Goal: Task Accomplishment & Management: Complete application form

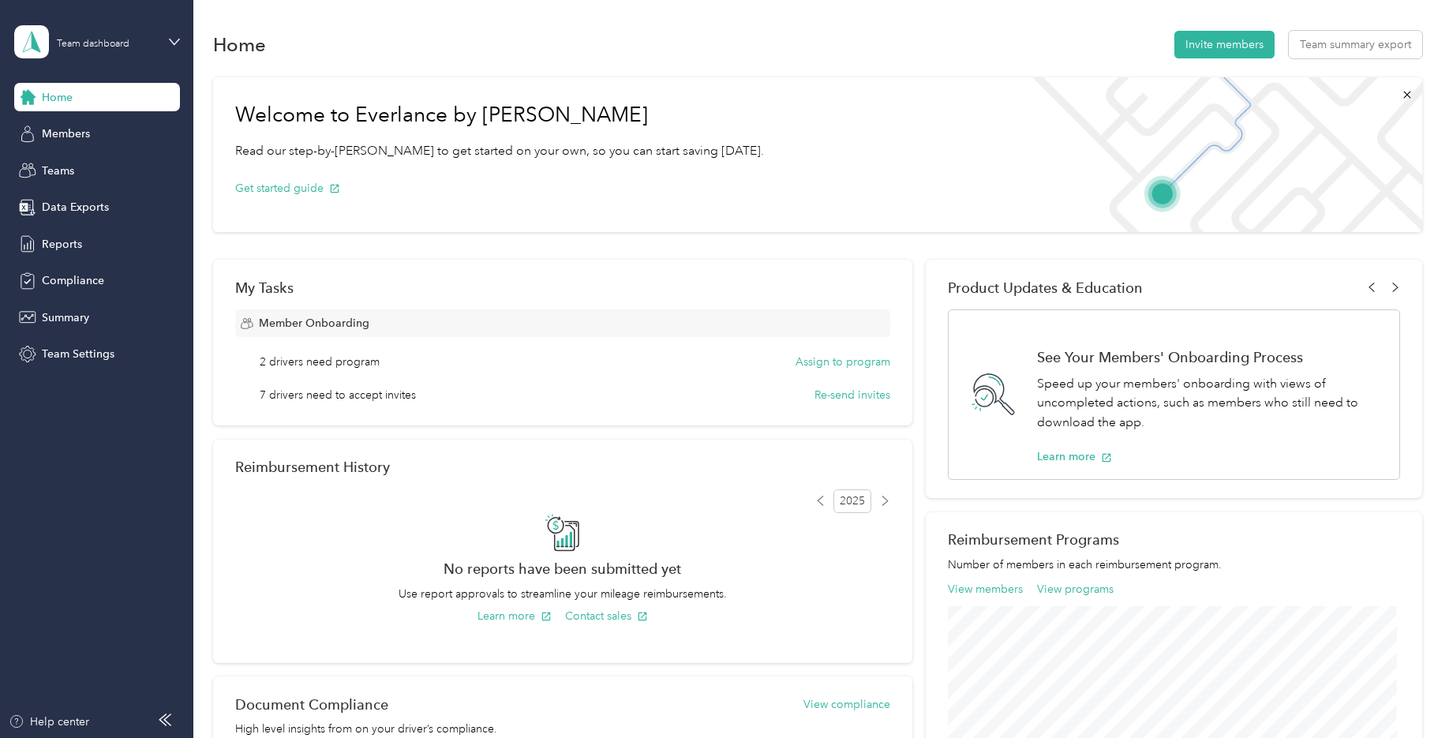
click at [104, 50] on div "Team dashboard" at bounding box center [85, 41] width 142 height 33
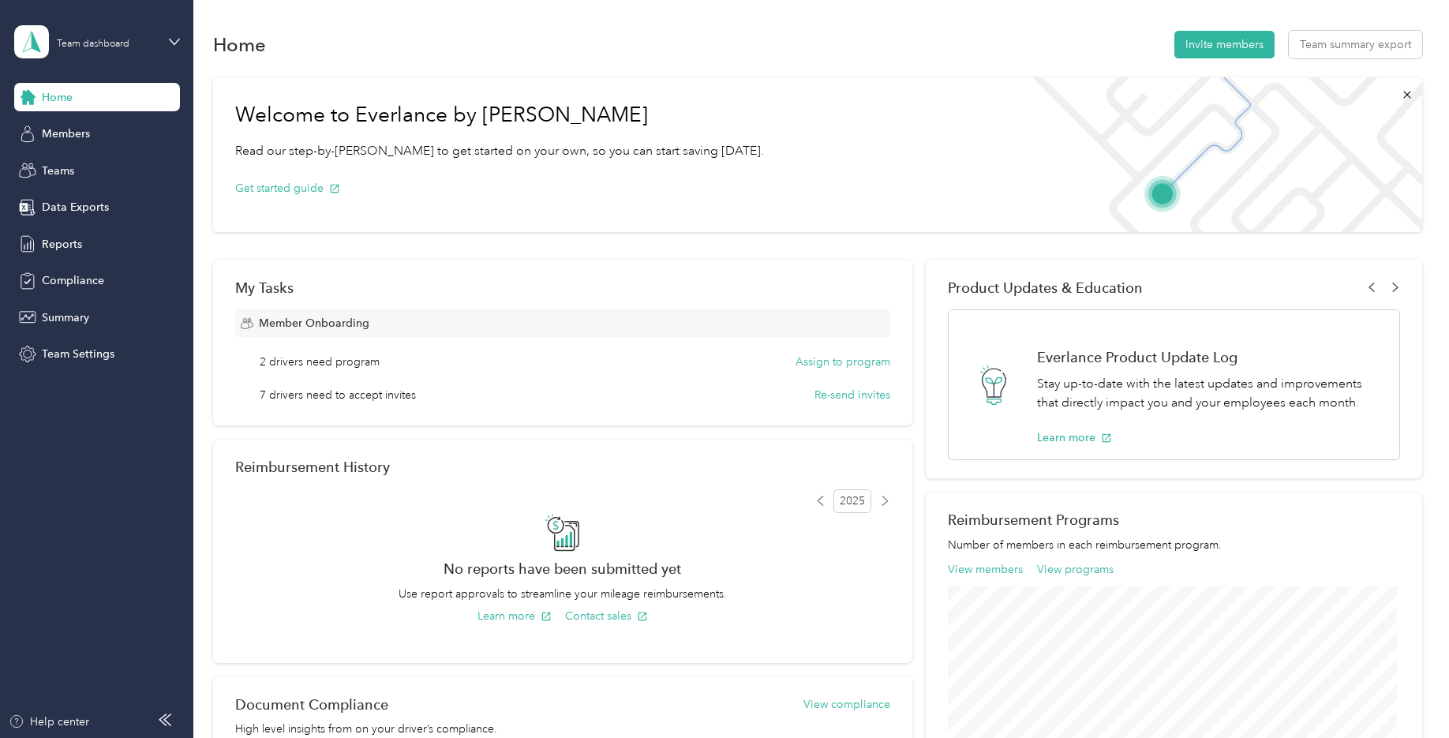
click at [85, 167] on div "Personal dashboard" at bounding box center [269, 165] width 488 height 28
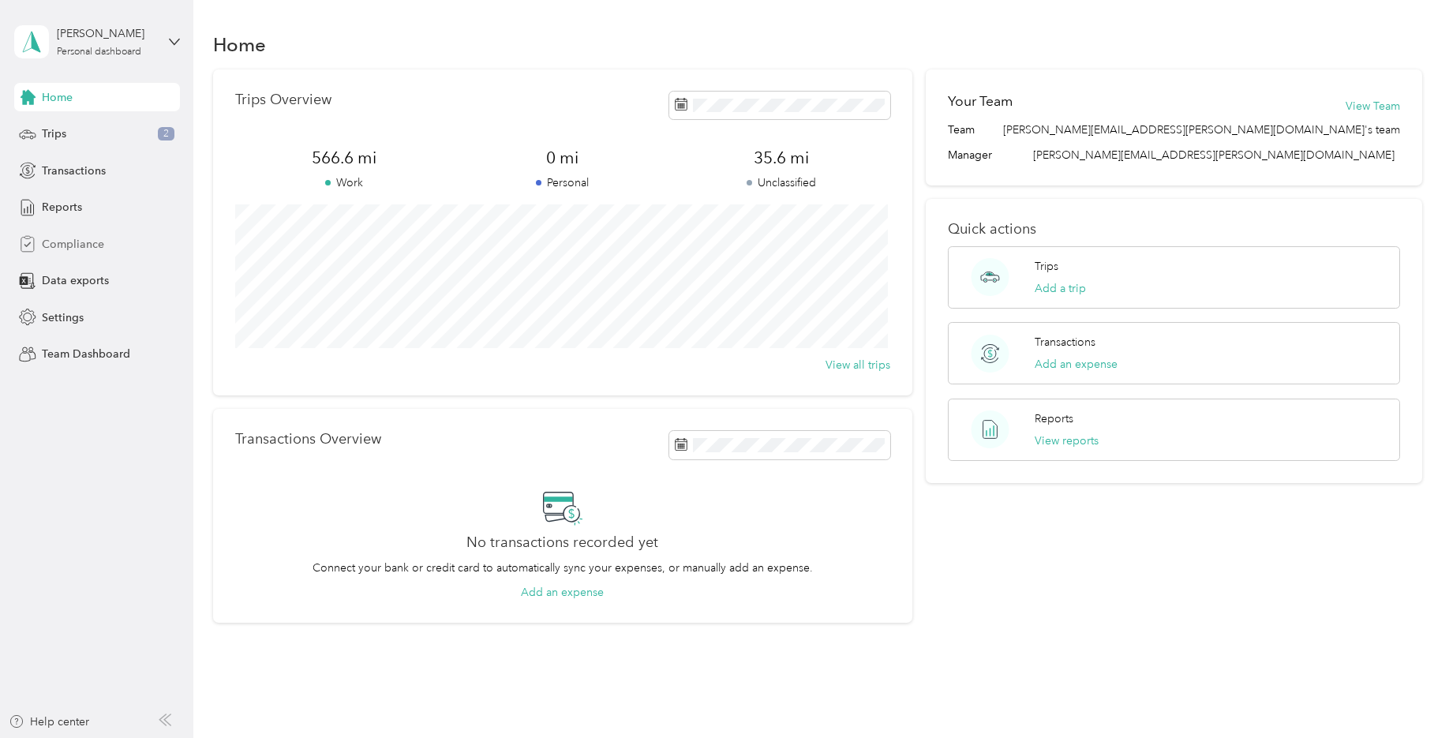
click at [70, 245] on span "Compliance" at bounding box center [73, 244] width 62 height 17
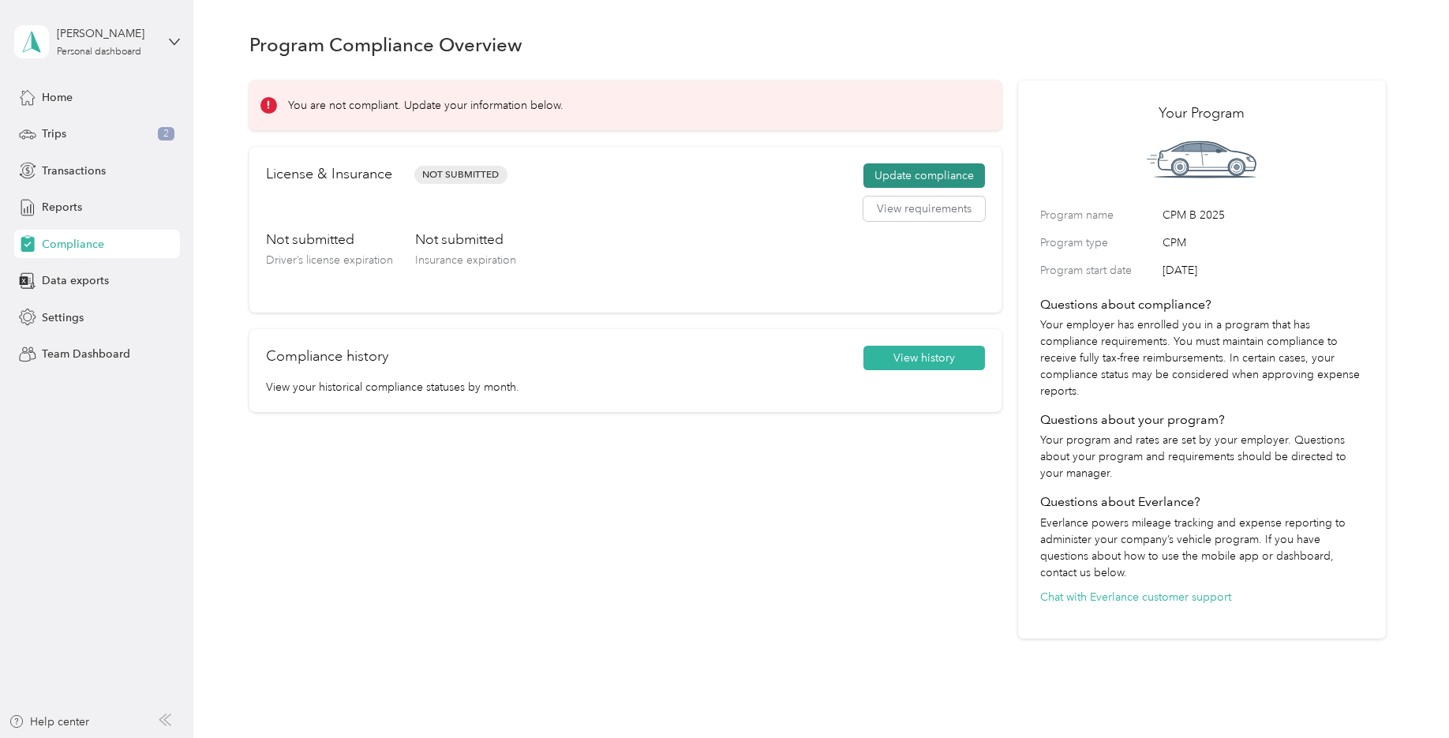
click at [919, 174] on button "Update compliance" at bounding box center [924, 175] width 122 height 25
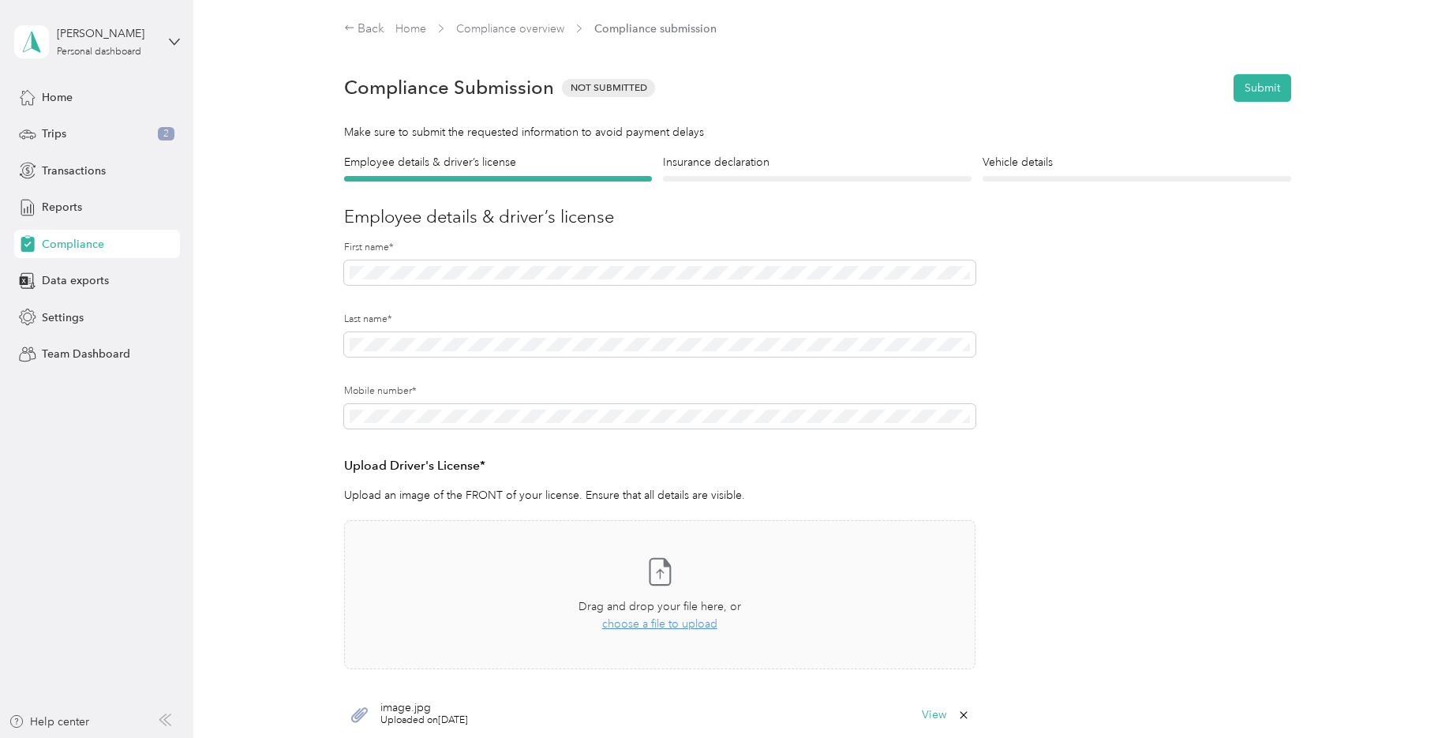
scroll to position [79, 0]
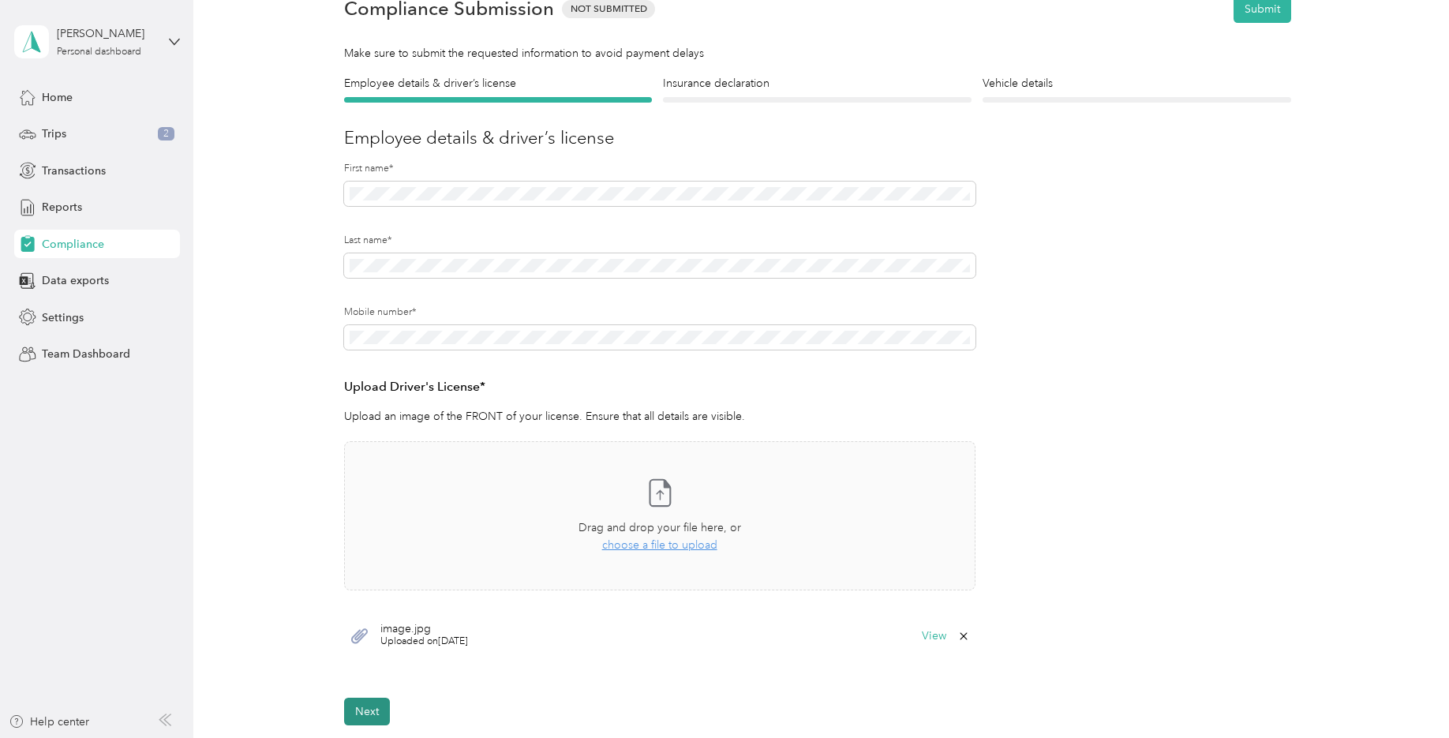
click at [364, 709] on button "Next" at bounding box center [367, 711] width 46 height 28
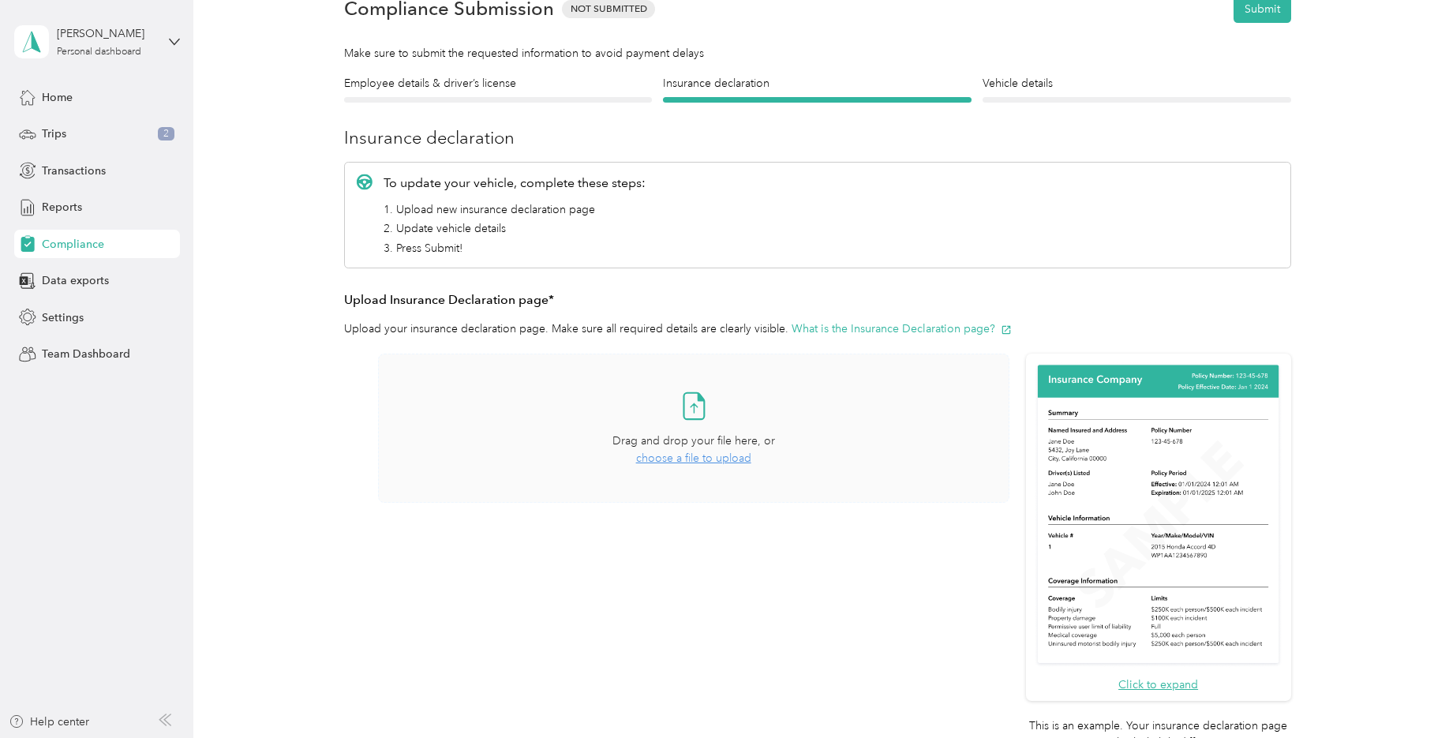
click at [672, 461] on span "choose a file to upload" at bounding box center [693, 457] width 115 height 13
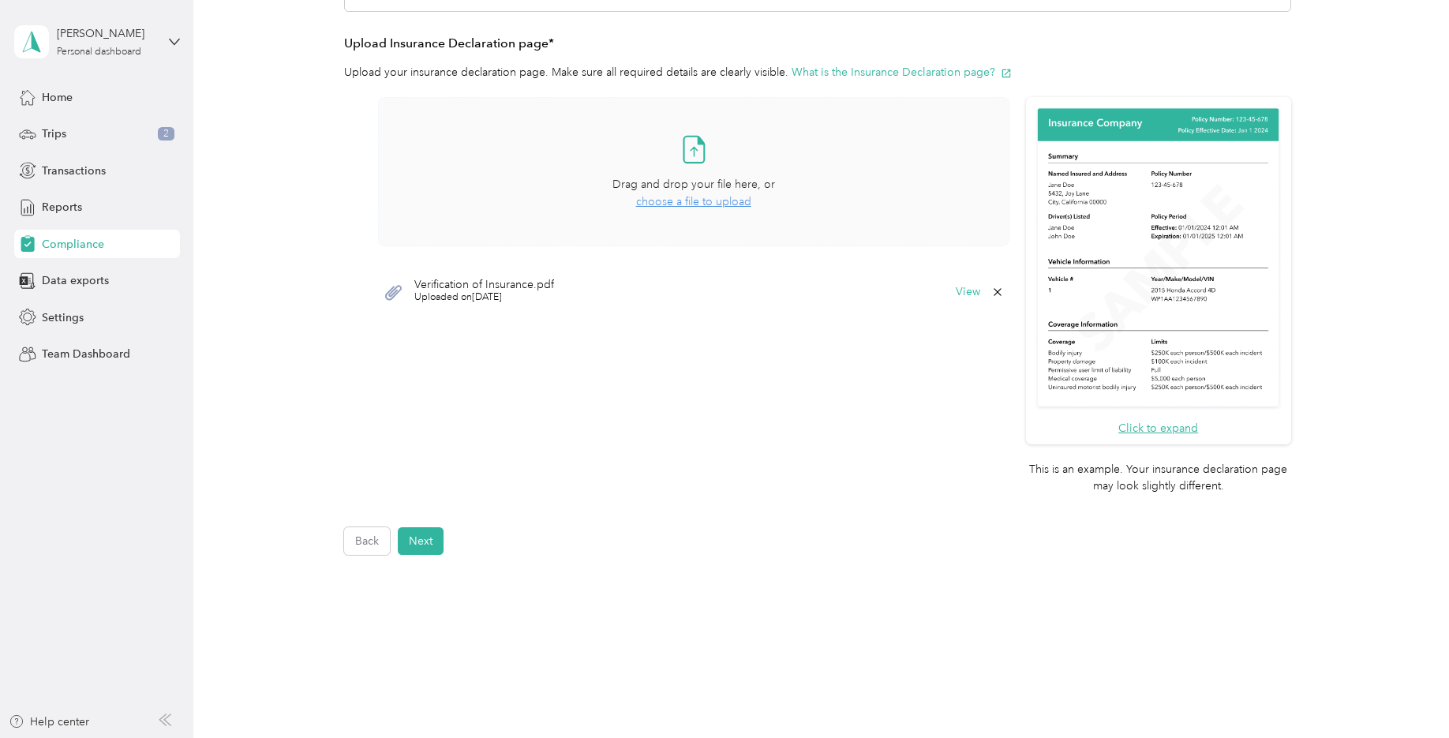
scroll to position [382, 0]
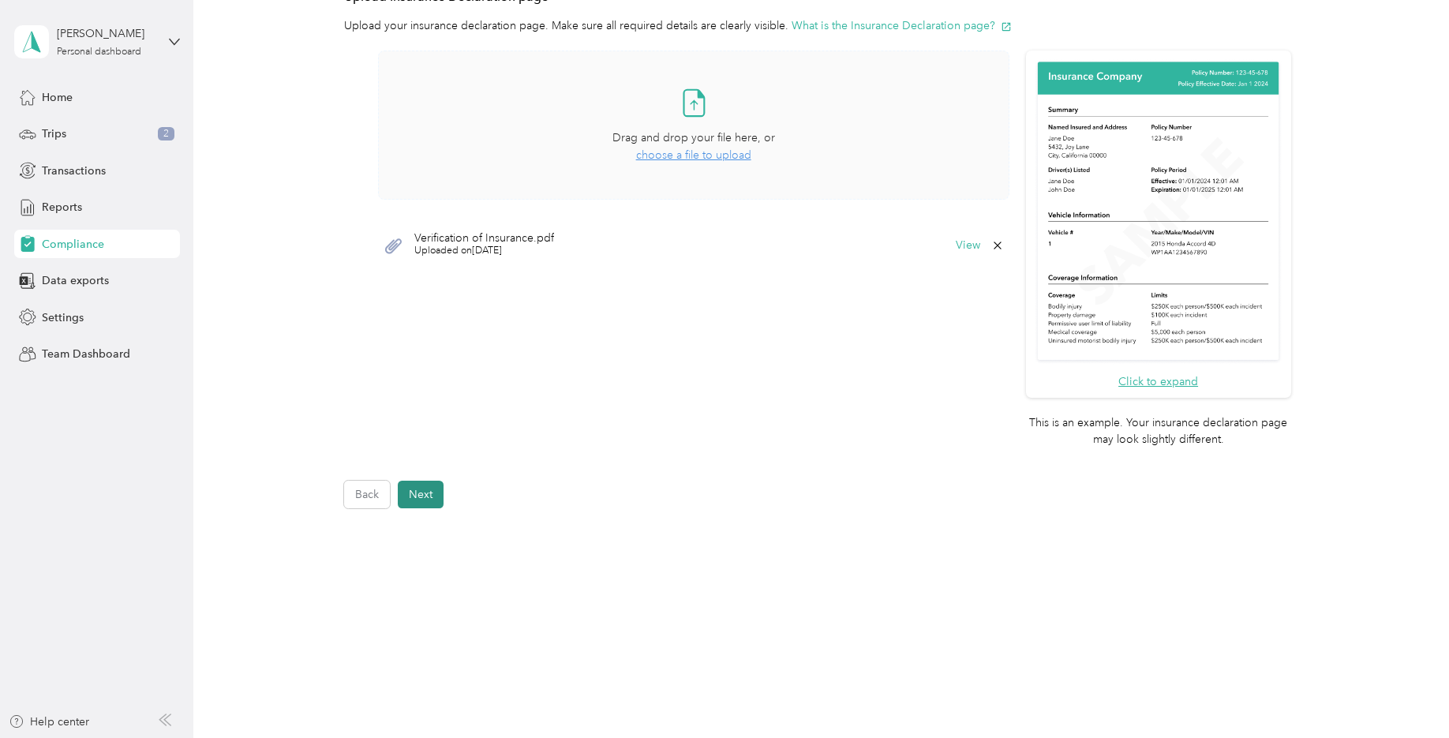
click at [427, 492] on button "Next" at bounding box center [421, 495] width 46 height 28
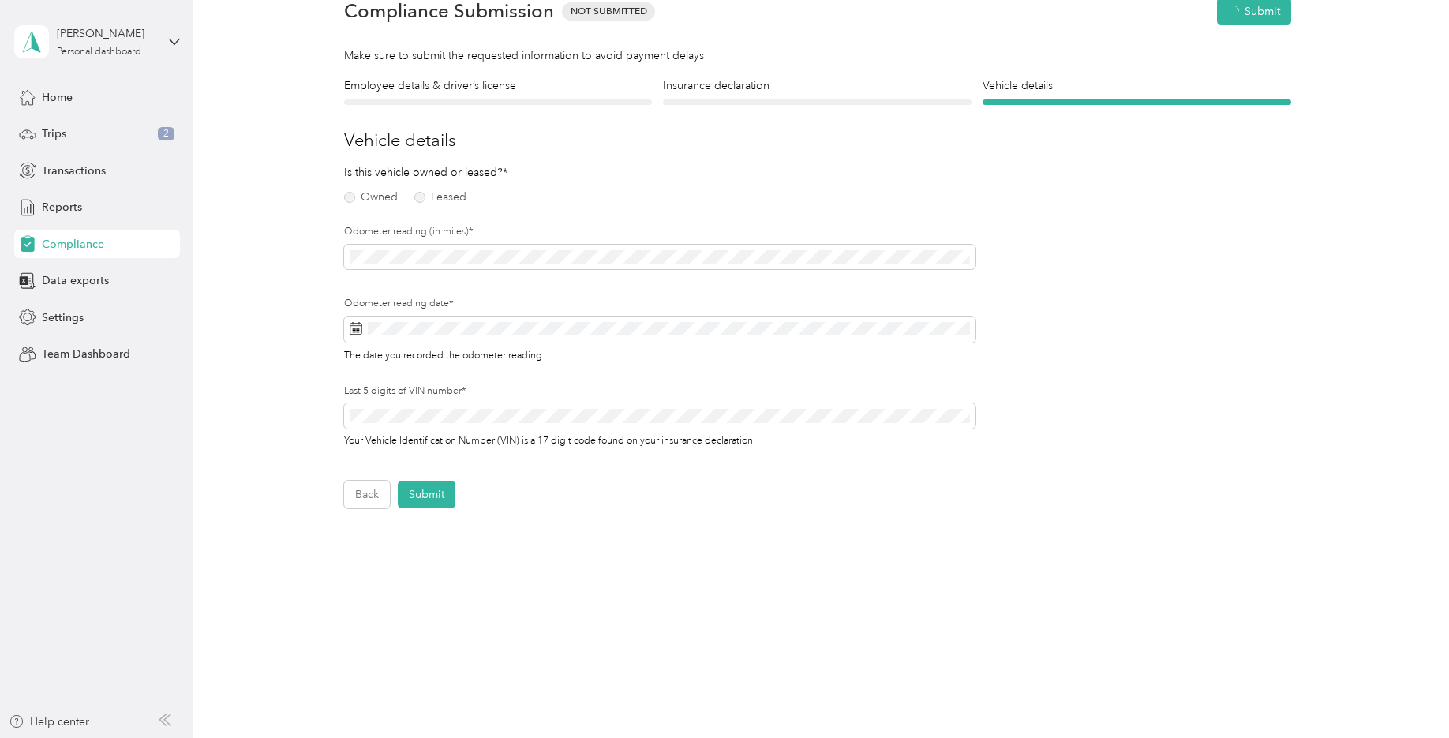
scroll to position [20, 0]
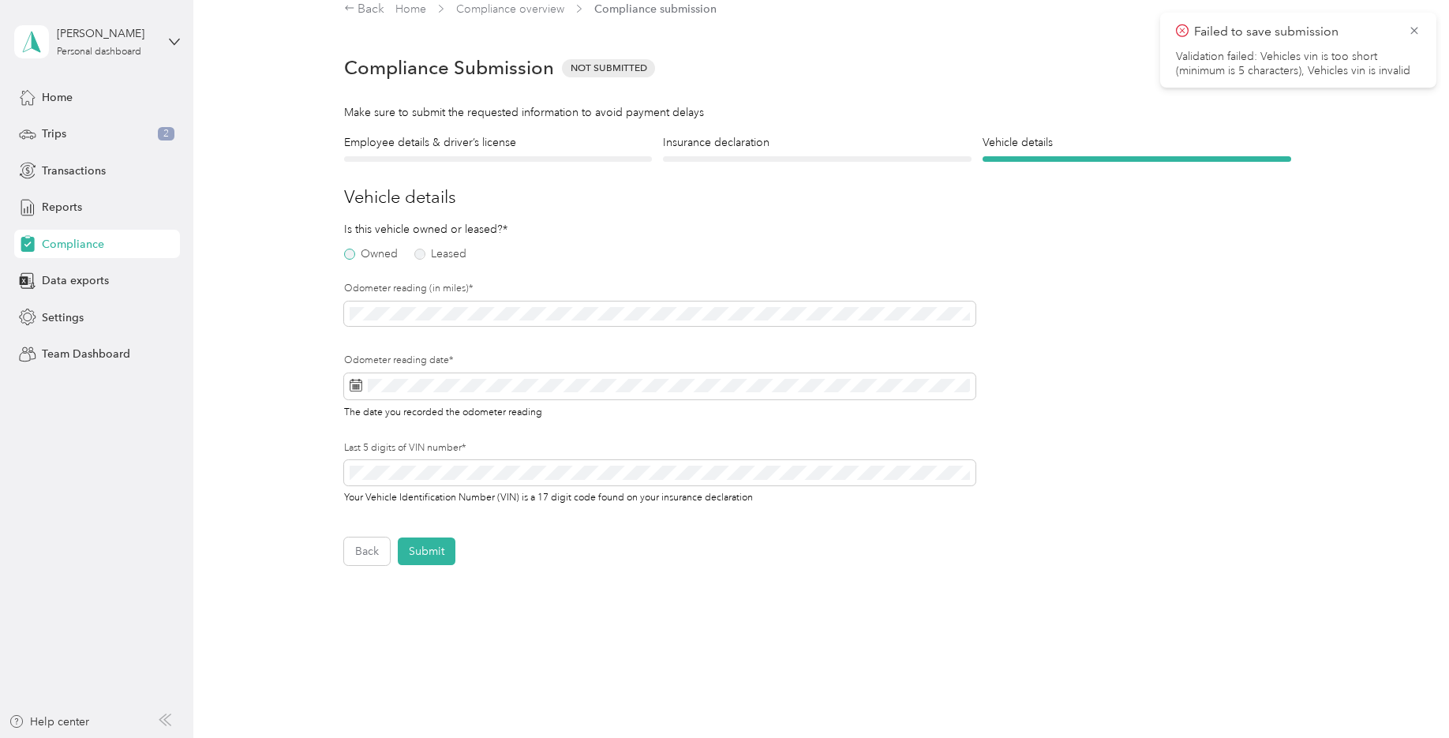
click at [350, 250] on label "Owned" at bounding box center [371, 254] width 54 height 11
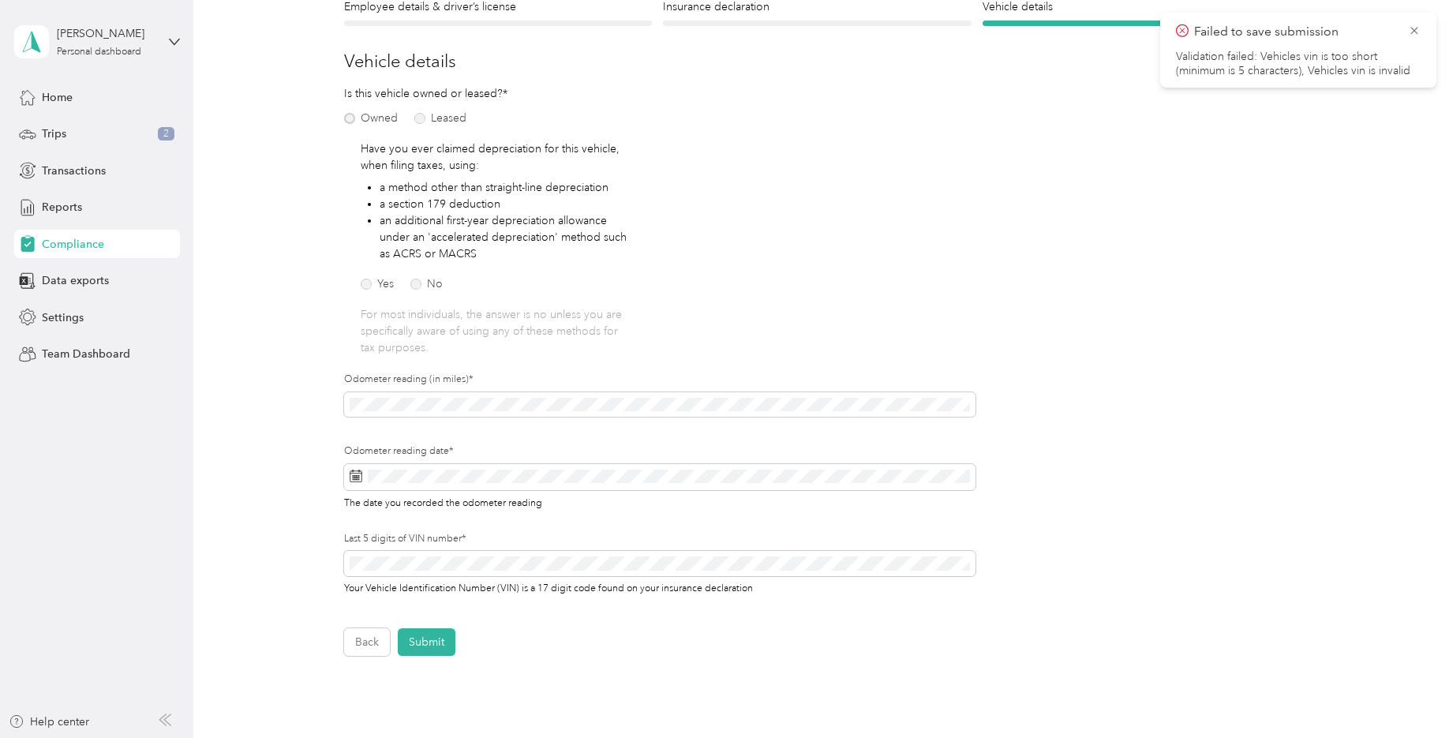
scroll to position [178, 0]
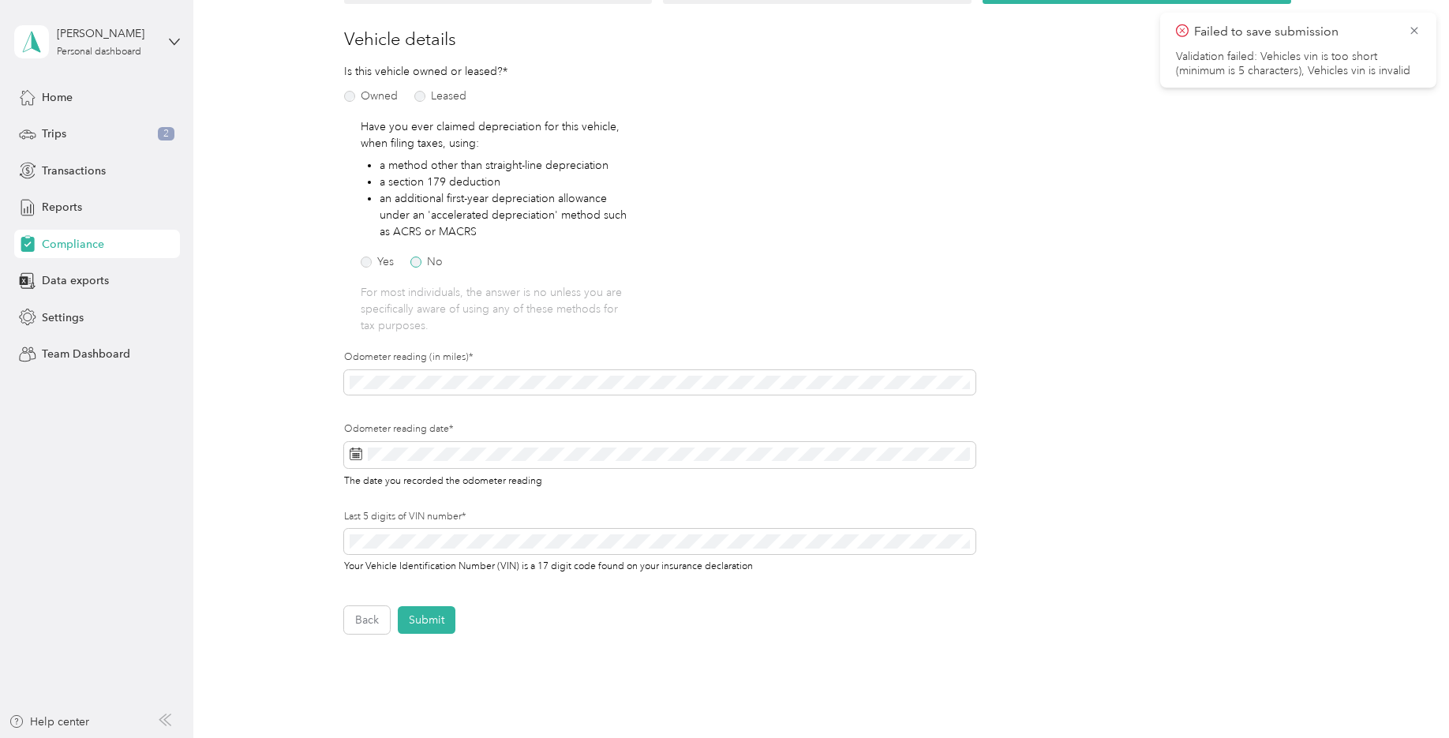
click at [425, 261] on label "No" at bounding box center [426, 261] width 32 height 11
click at [415, 262] on label "No" at bounding box center [426, 261] width 32 height 11
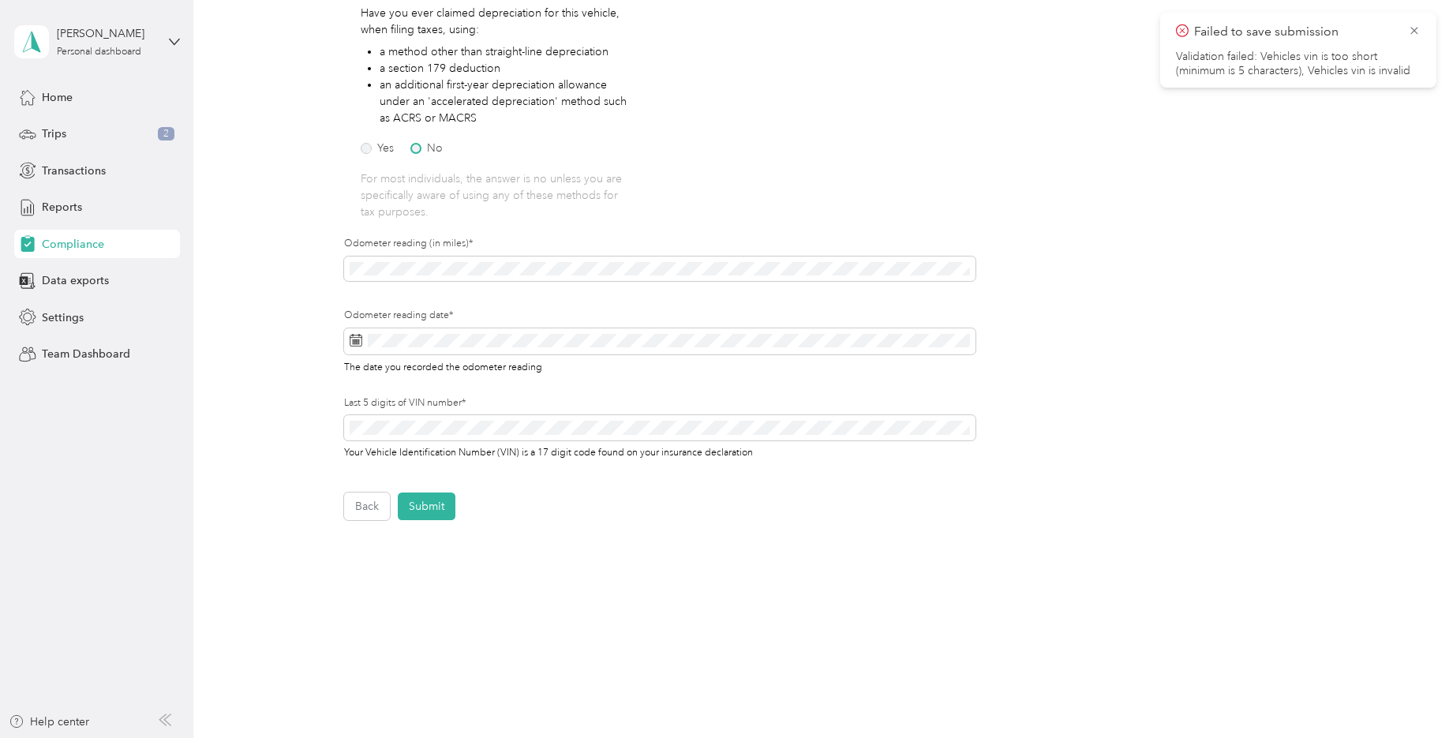
scroll to position [303, 0]
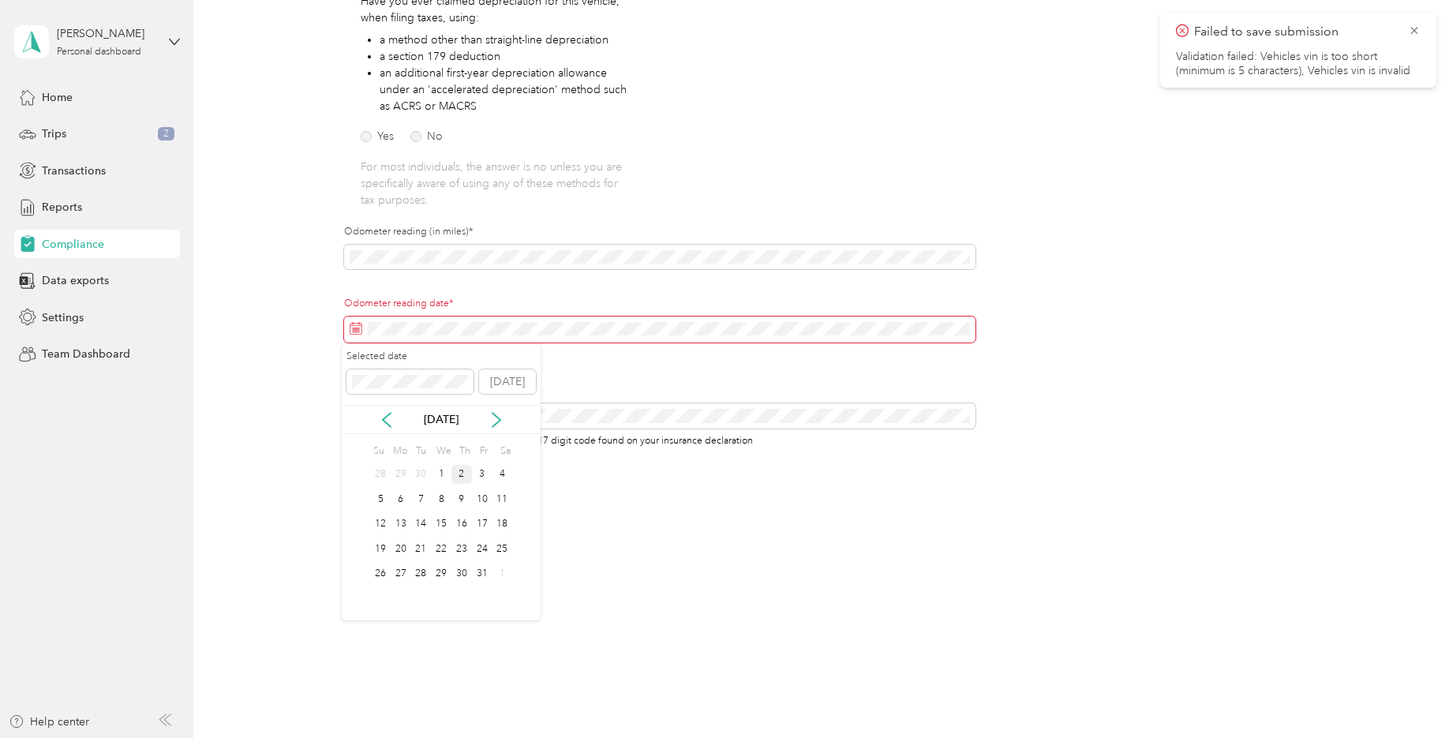
click at [467, 471] on div "2" at bounding box center [461, 475] width 21 height 20
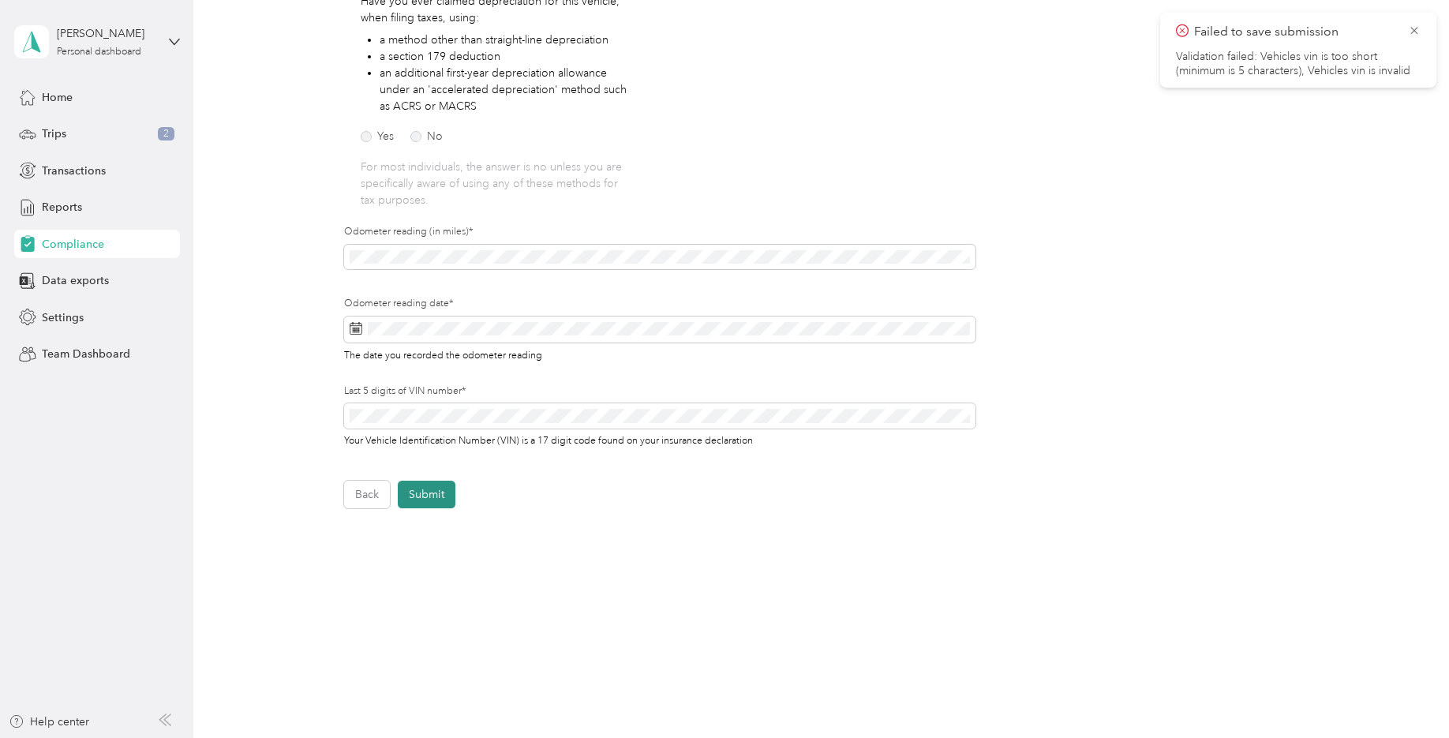
click at [428, 495] on button "Submit" at bounding box center [427, 495] width 58 height 28
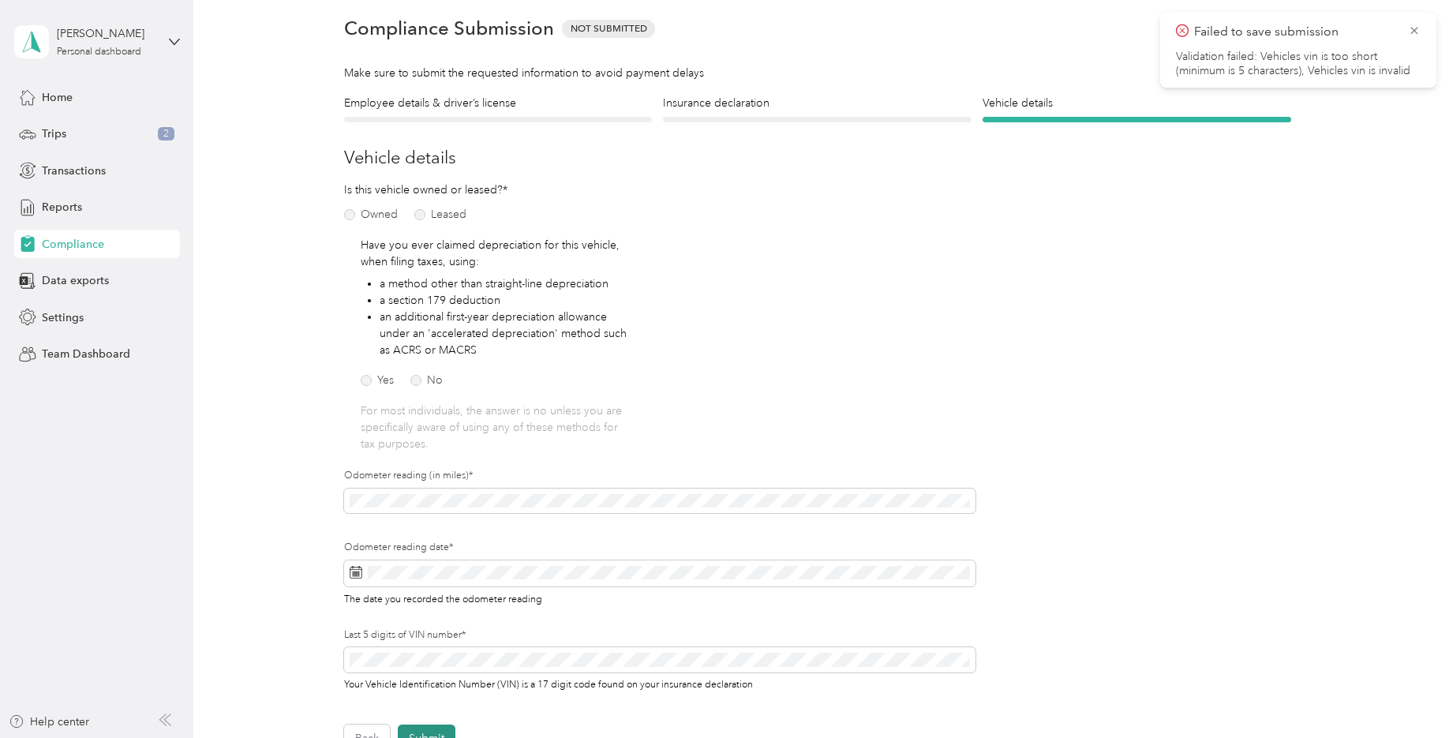
scroll to position [20, 0]
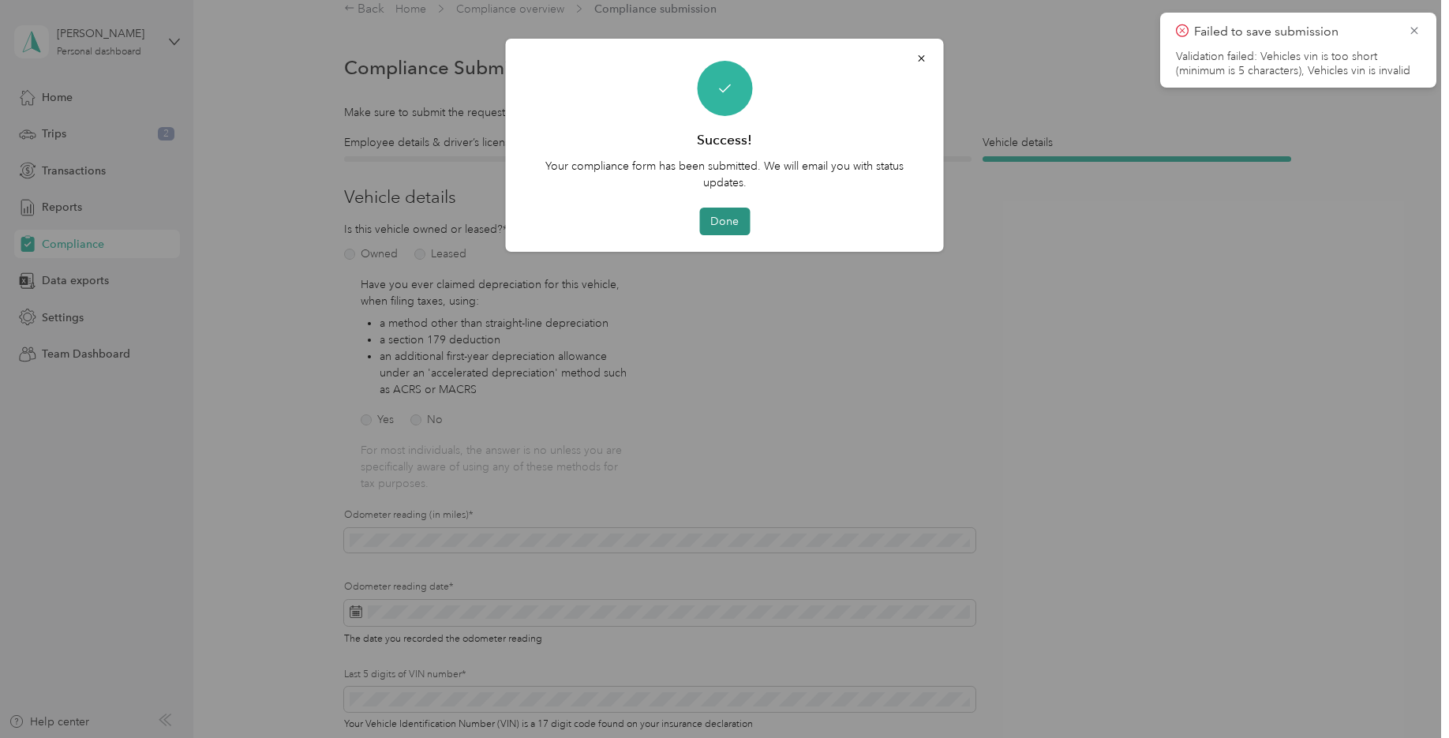
click at [742, 223] on button "Done" at bounding box center [724, 222] width 50 height 28
